Goal: Navigation & Orientation: Find specific page/section

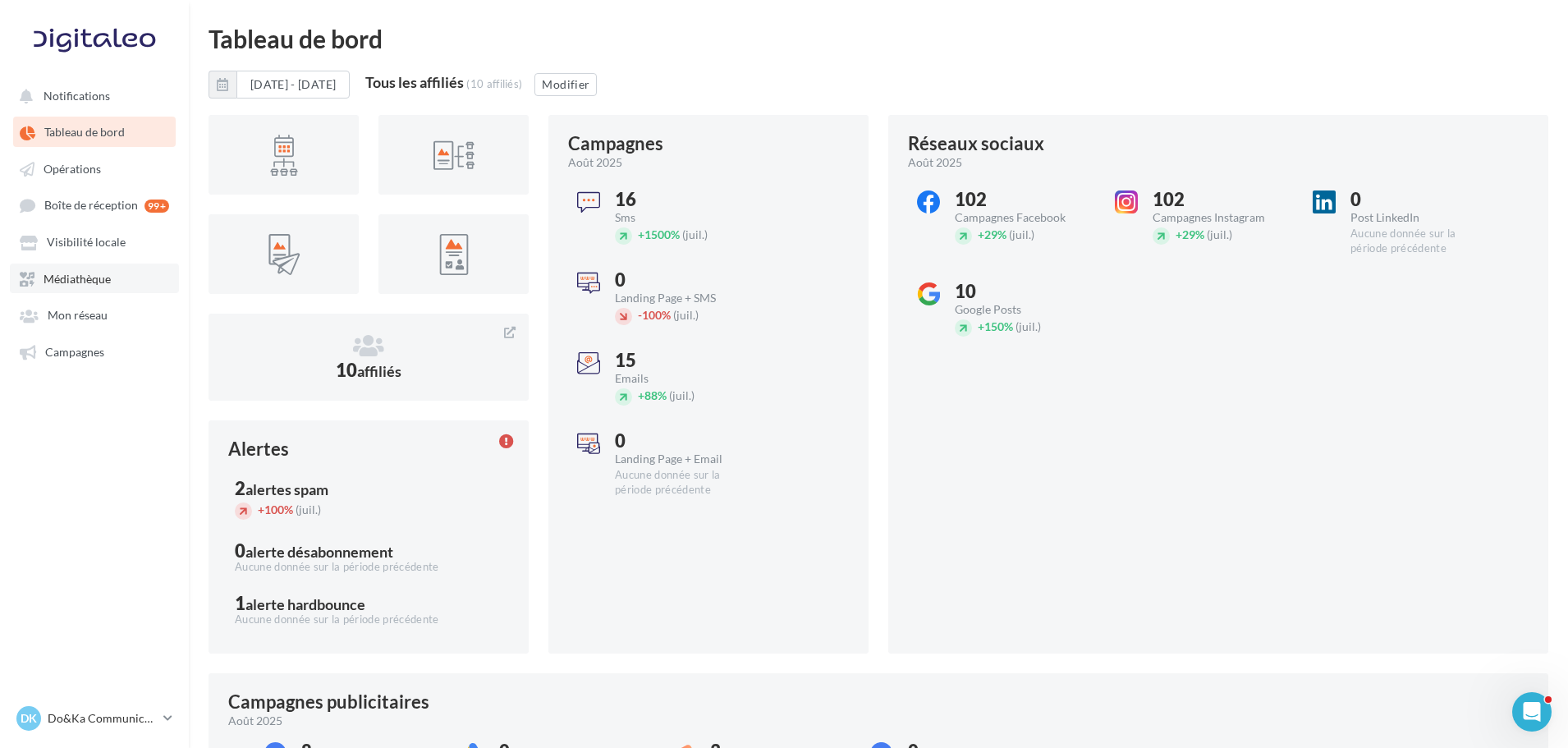
click at [121, 278] on link "Médiathèque" at bounding box center [94, 278] width 169 height 29
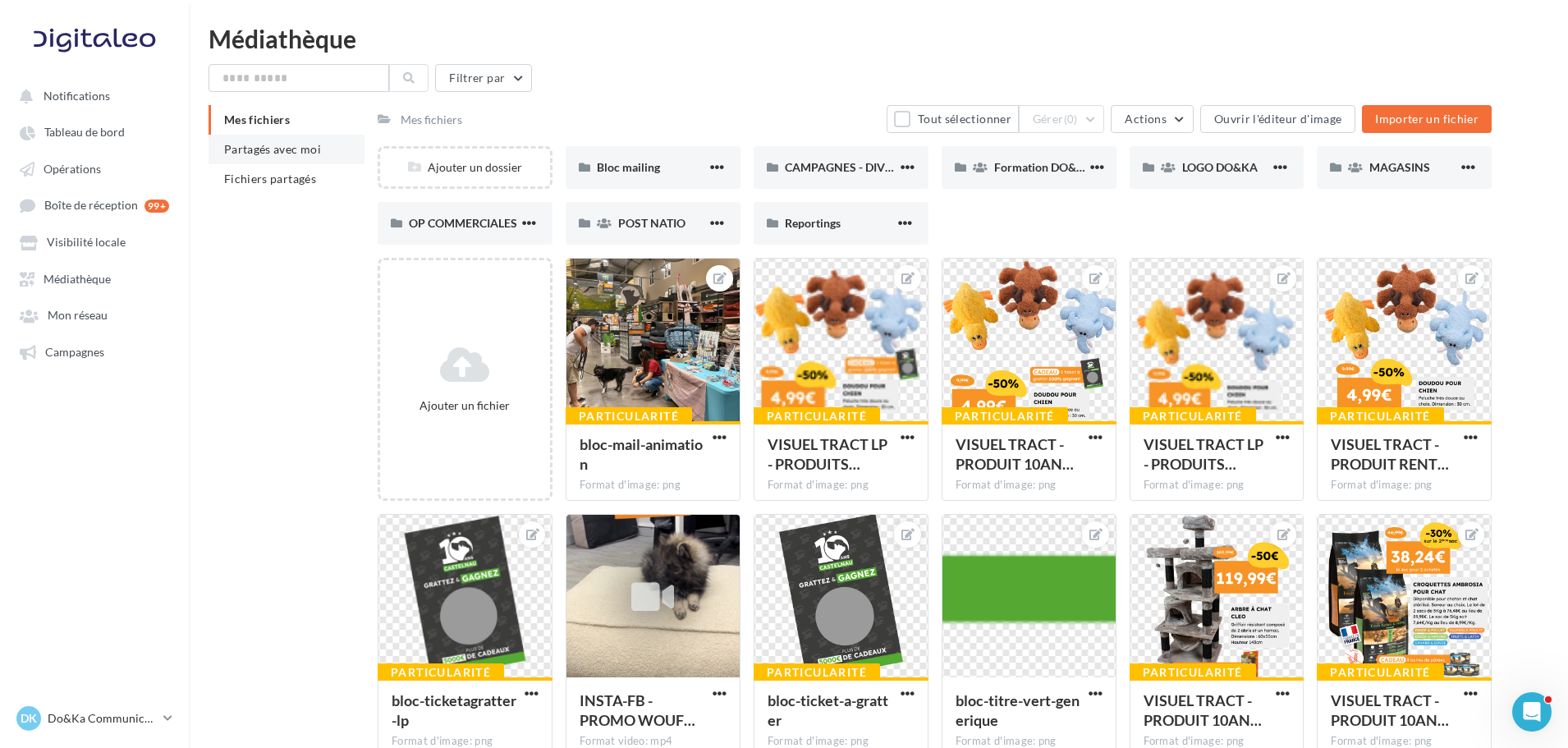
click at [301, 143] on span "Partagés avec moi" at bounding box center [272, 148] width 96 height 14
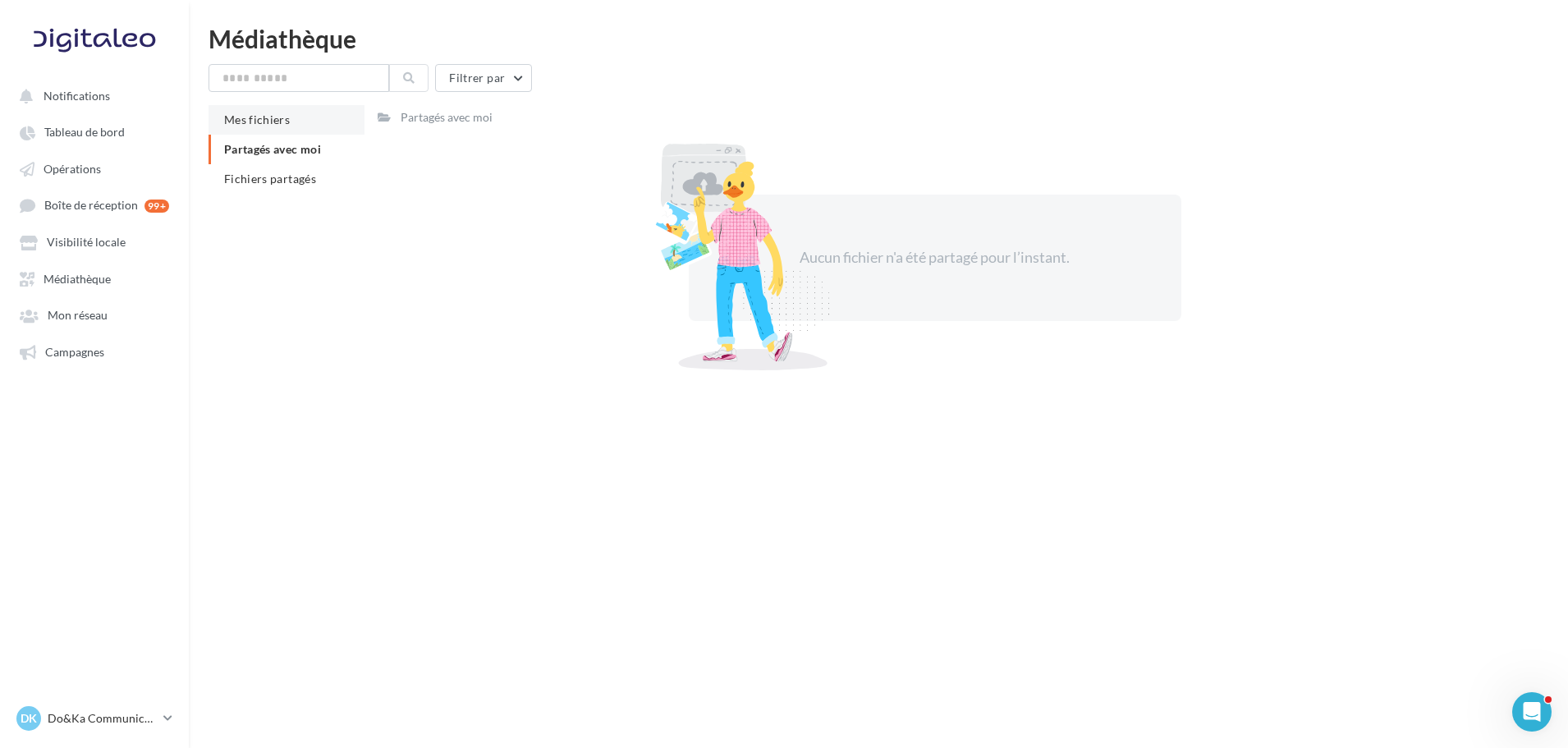
click at [298, 127] on li "Mes fichiers" at bounding box center [287, 119] width 156 height 29
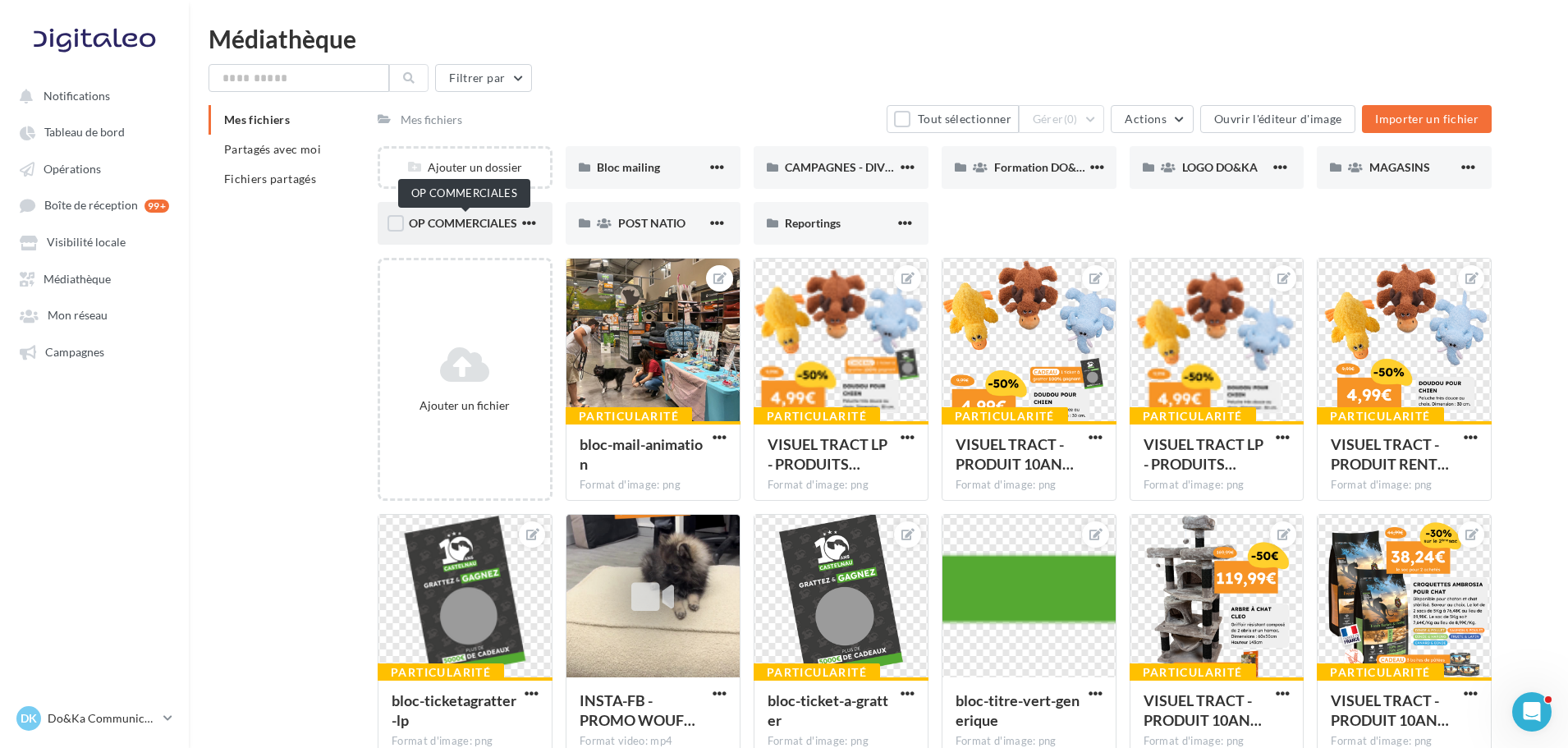
click at [477, 220] on span "OP COMMERCIALES" at bounding box center [462, 222] width 109 height 14
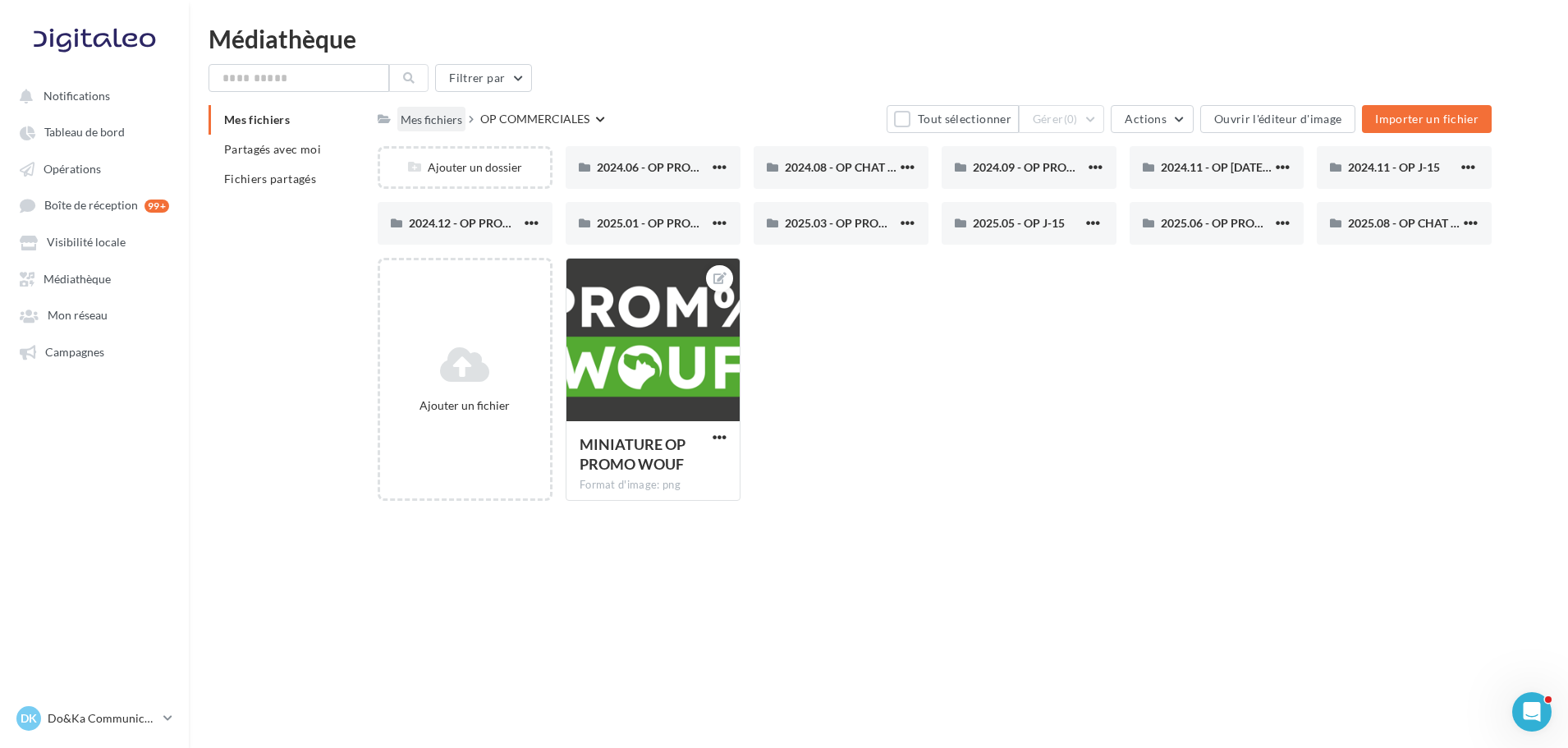
click at [445, 120] on div "Mes fichiers" at bounding box center [431, 119] width 61 height 16
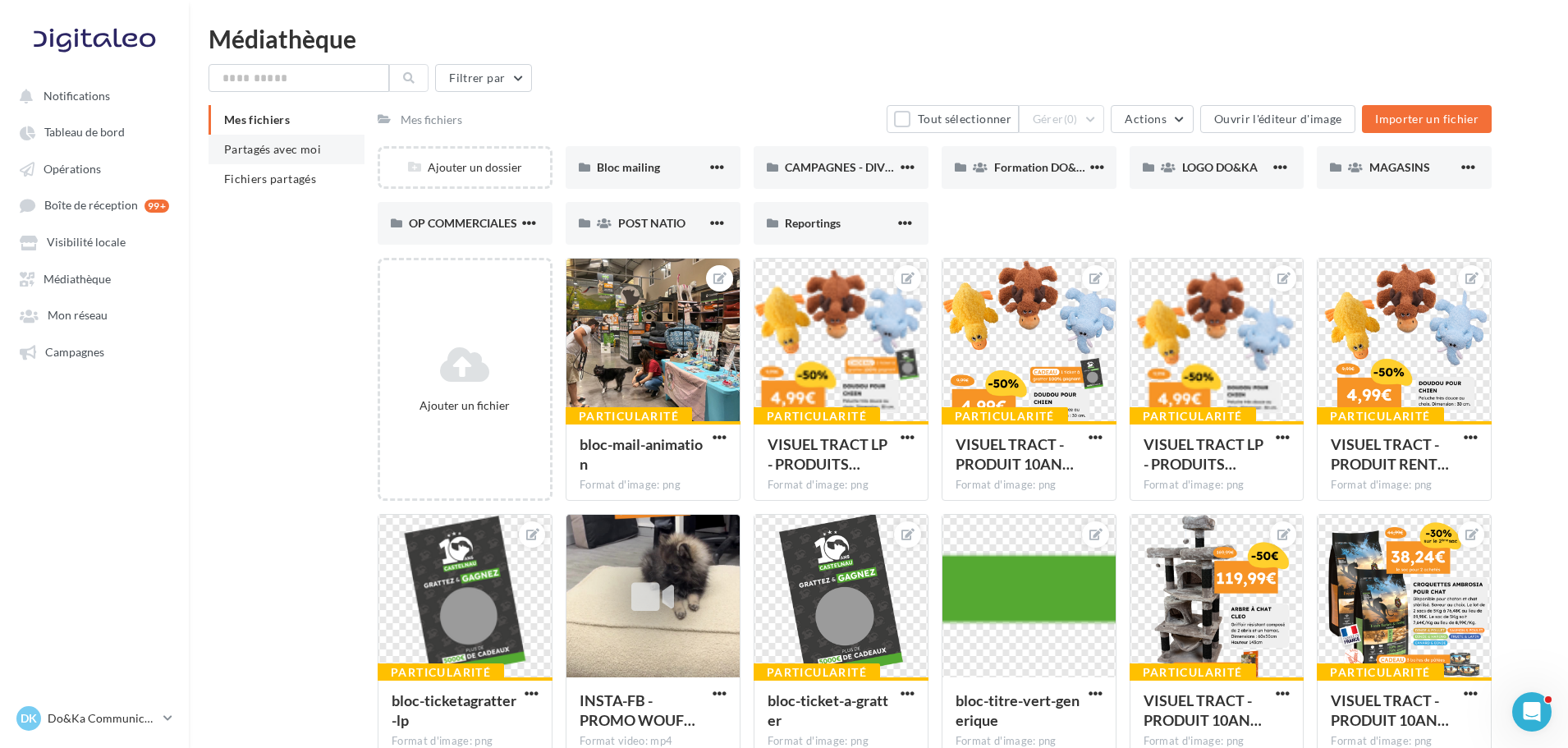
click at [325, 155] on li "Partagés avec moi" at bounding box center [287, 148] width 156 height 29
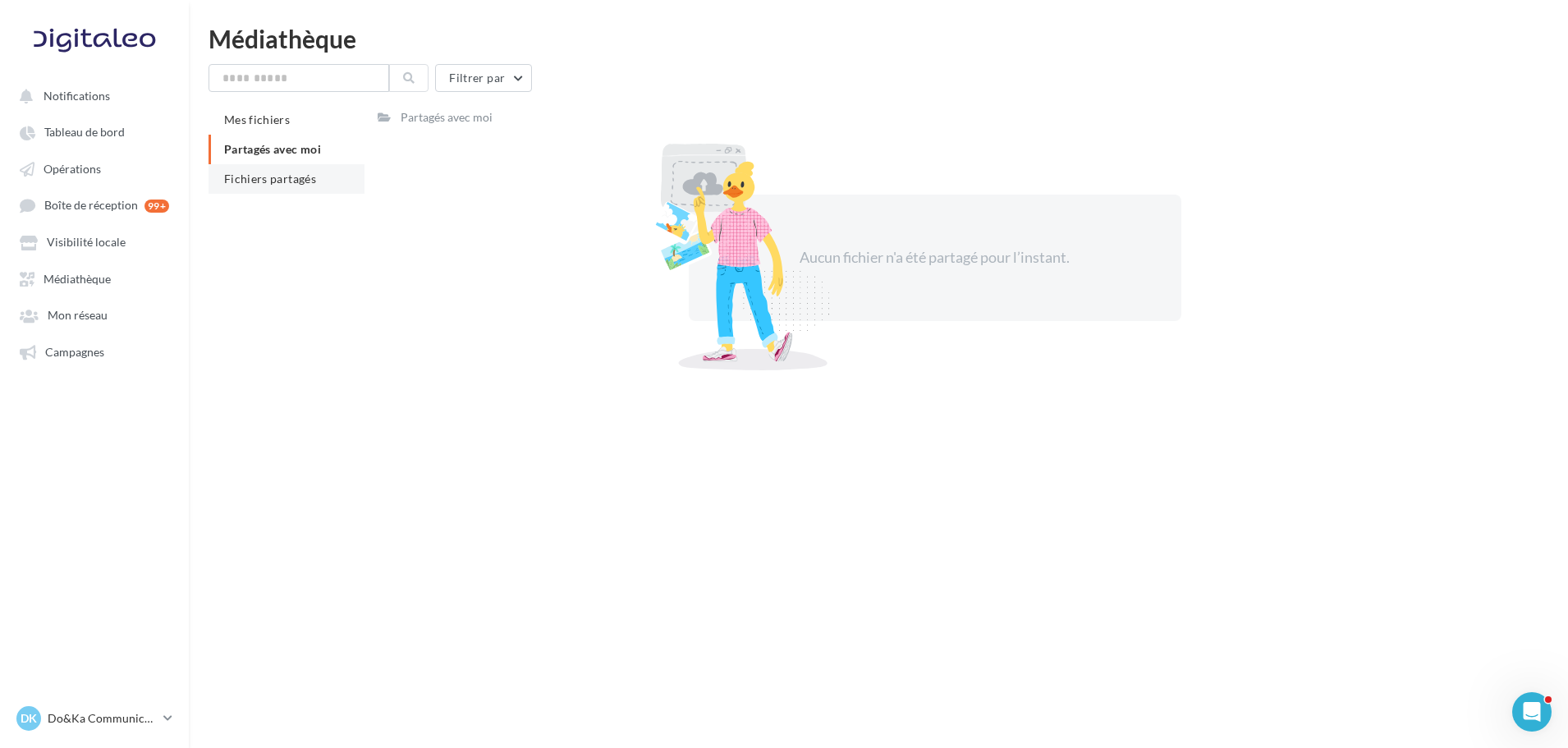
click at [319, 185] on li "Fichiers partagés" at bounding box center [287, 179] width 156 height 29
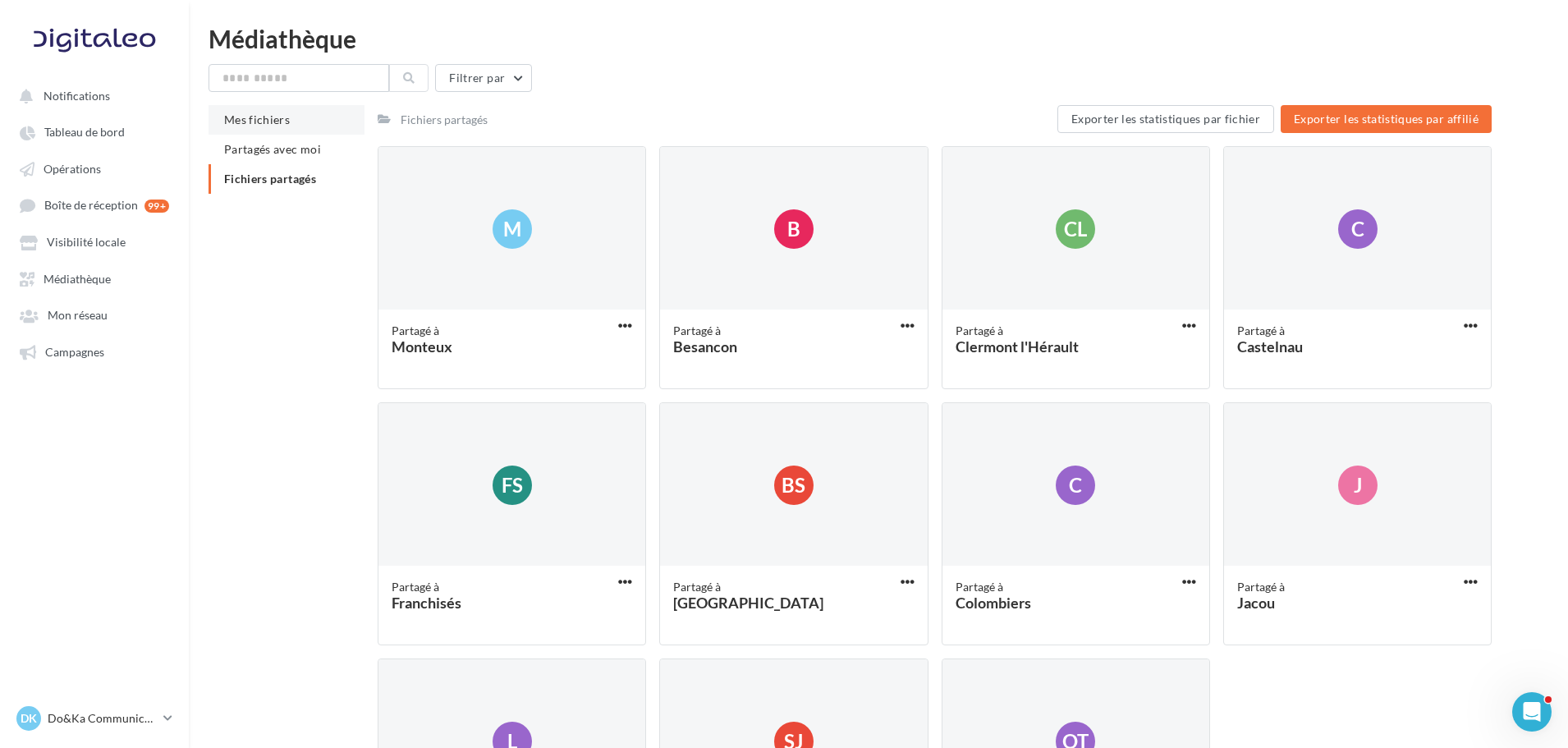
click at [303, 115] on li "Mes fichiers" at bounding box center [287, 119] width 156 height 29
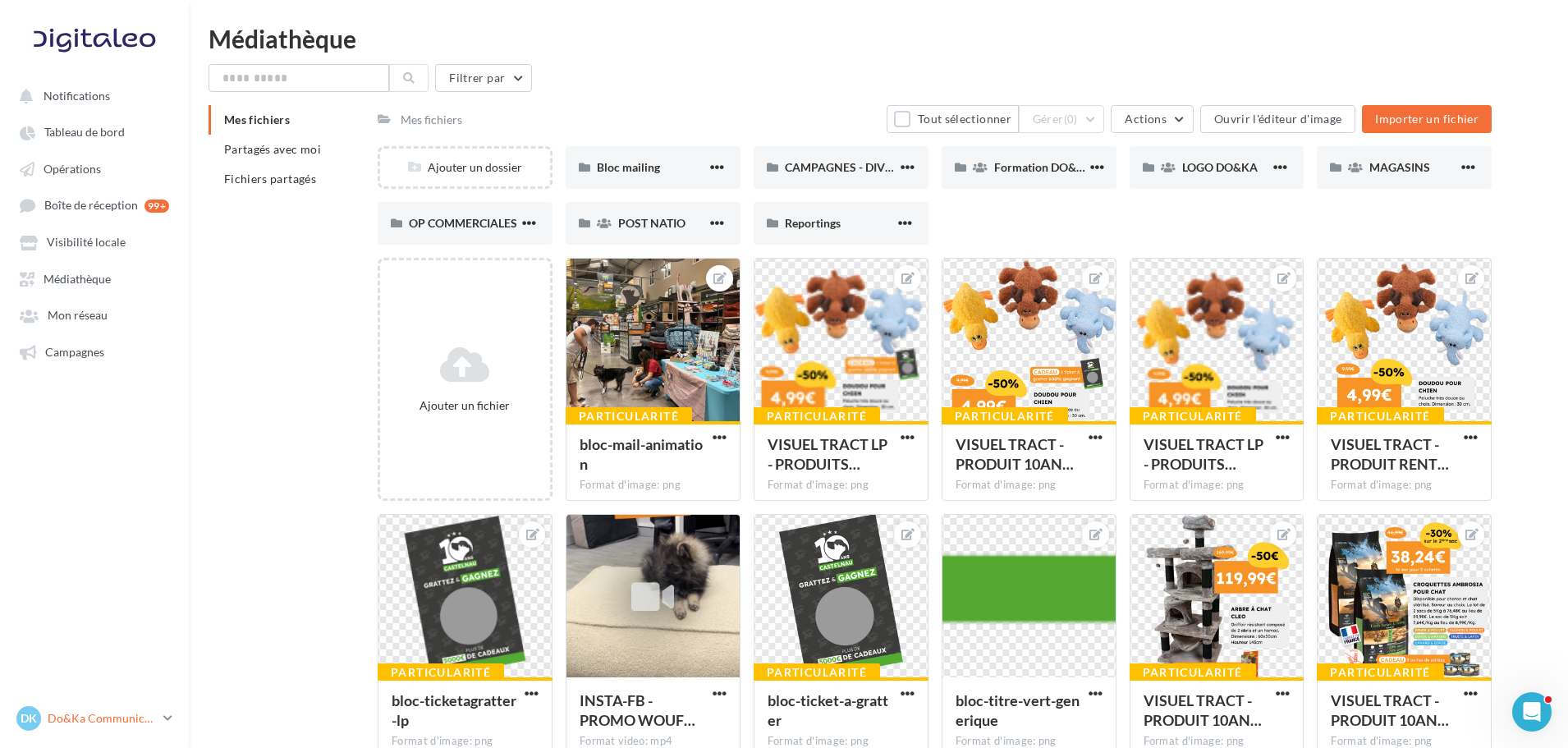
drag, startPoint x: 130, startPoint y: 710, endPoint x: 132, endPoint y: 700, distance: 10.2
click at [131, 710] on div "DK Do&Ka Communication [EMAIL_ADDRESS][DOMAIN_NAME]" at bounding box center [86, 719] width 140 height 25
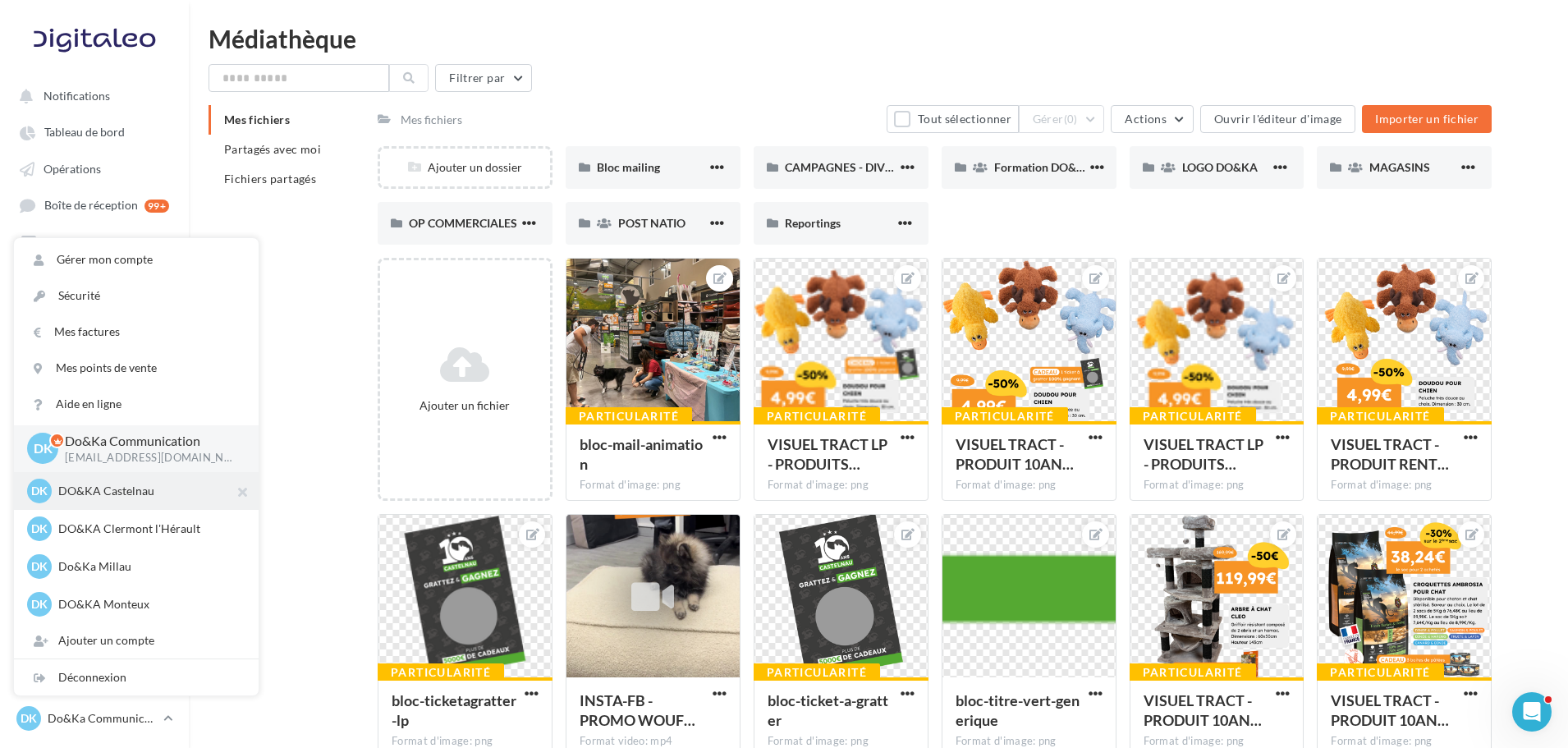
click at [103, 495] on p "DO&KA Castelnau" at bounding box center [148, 490] width 181 height 16
